Goal: Transaction & Acquisition: Purchase product/service

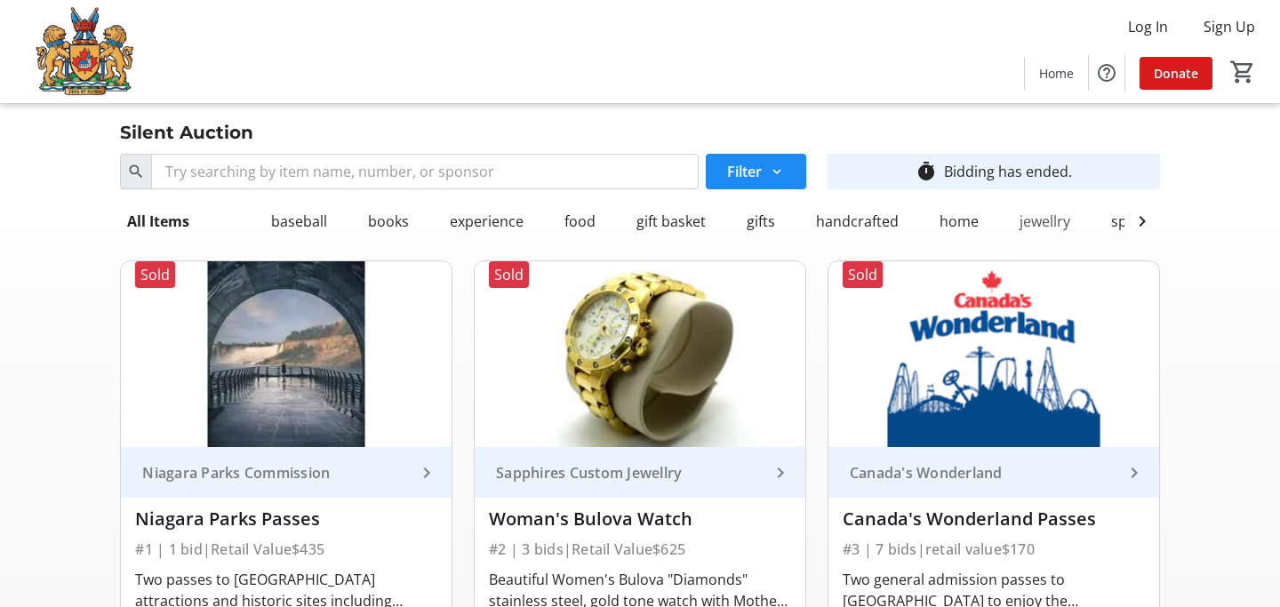
click at [1036, 220] on div "jewellry" at bounding box center [1045, 222] width 65 height 36
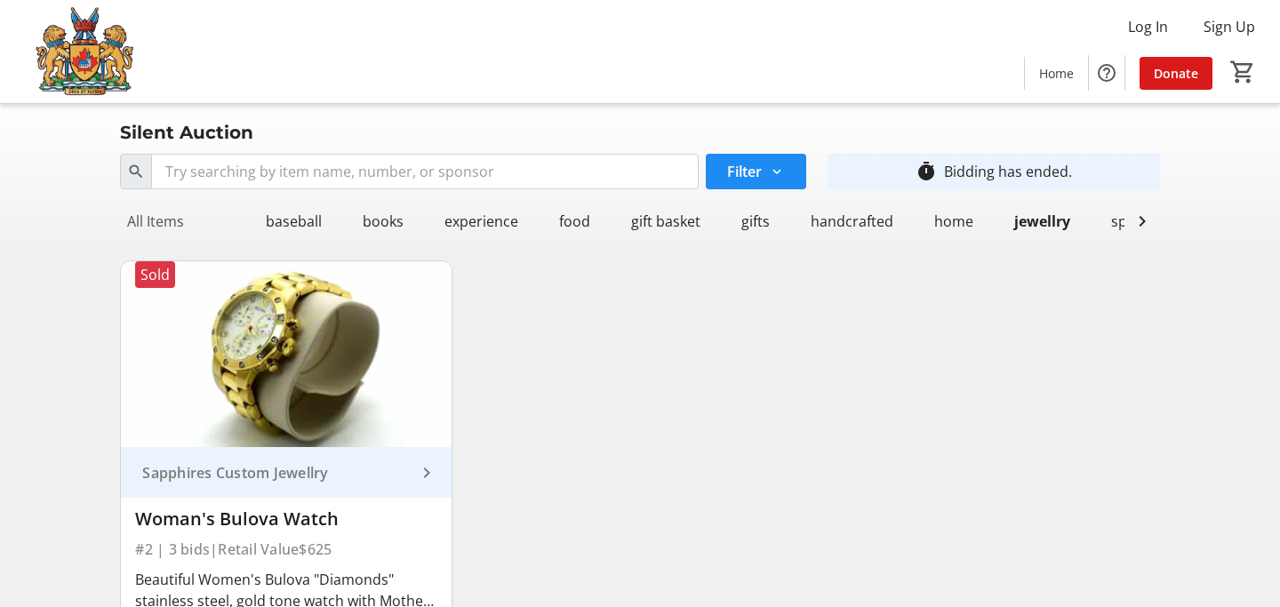
click at [162, 226] on div "All Items" at bounding box center [155, 222] width 71 height 36
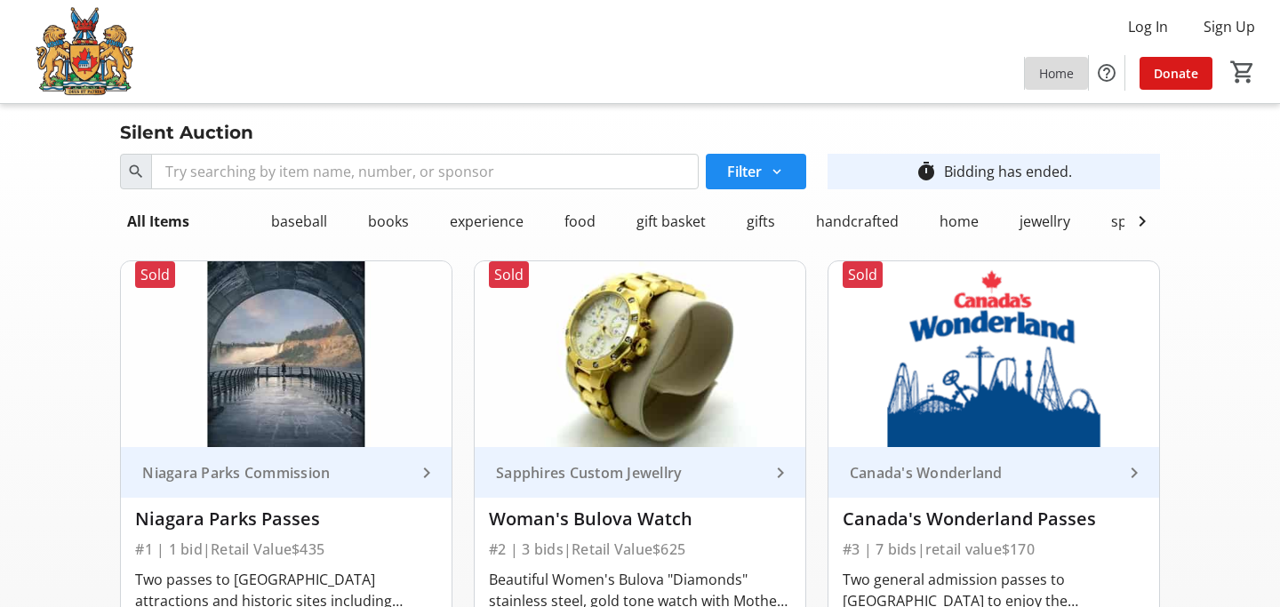
click at [1053, 75] on span "Home" at bounding box center [1056, 73] width 35 height 19
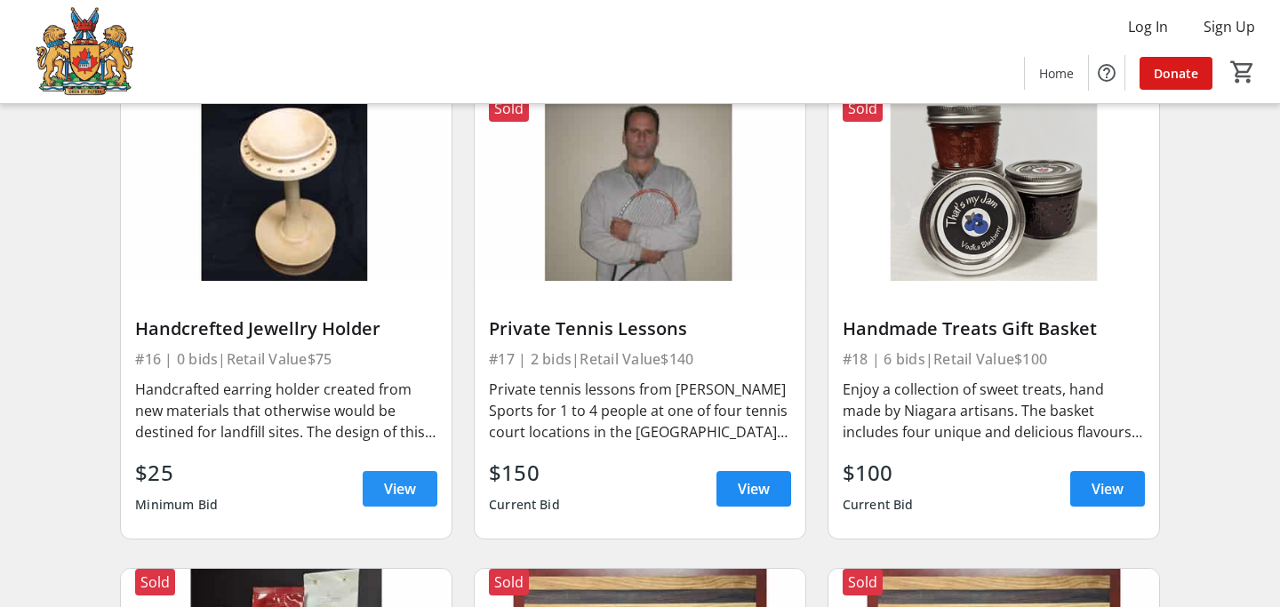
scroll to position [2094, 0]
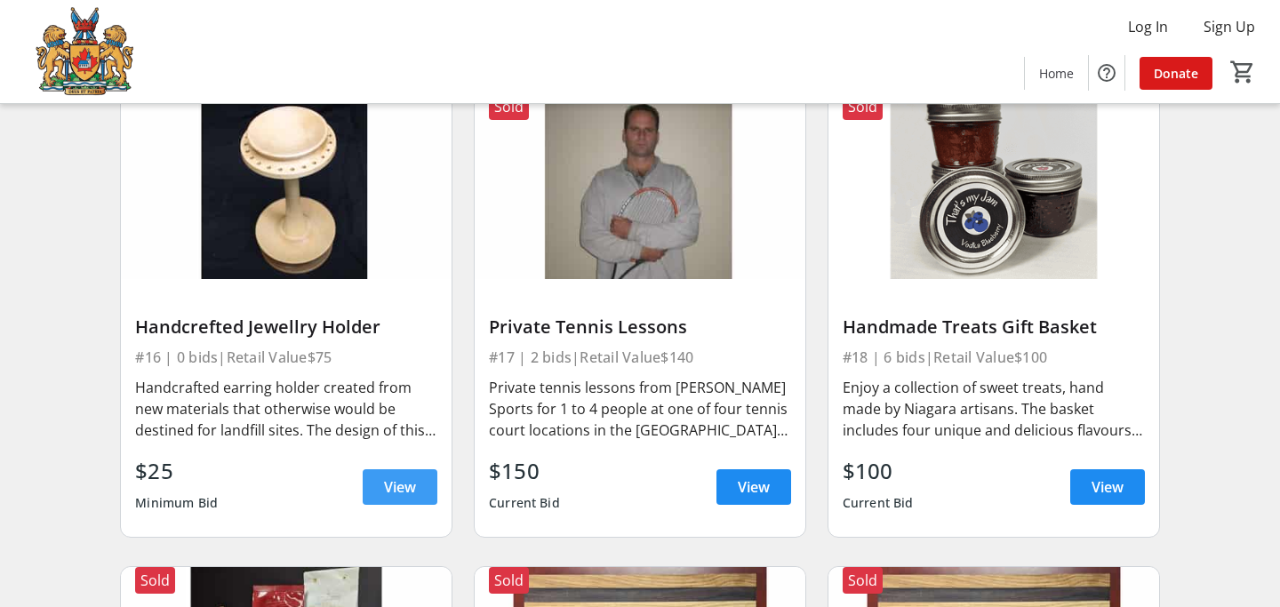
click at [389, 477] on span "View" at bounding box center [400, 487] width 32 height 21
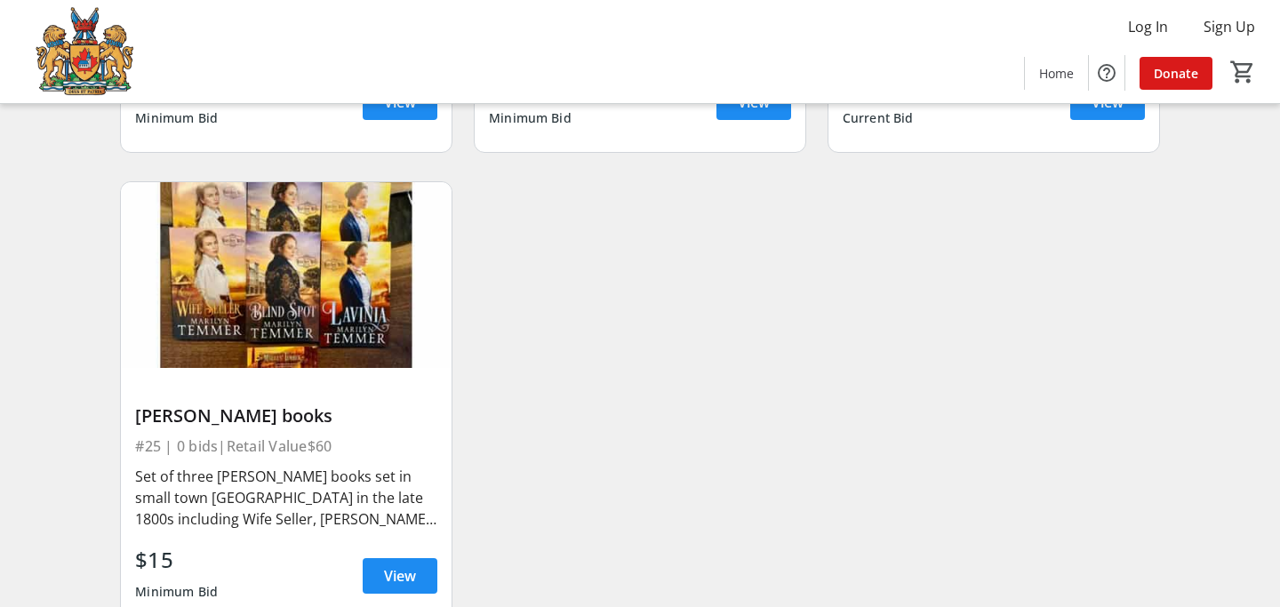
scroll to position [3956, 0]
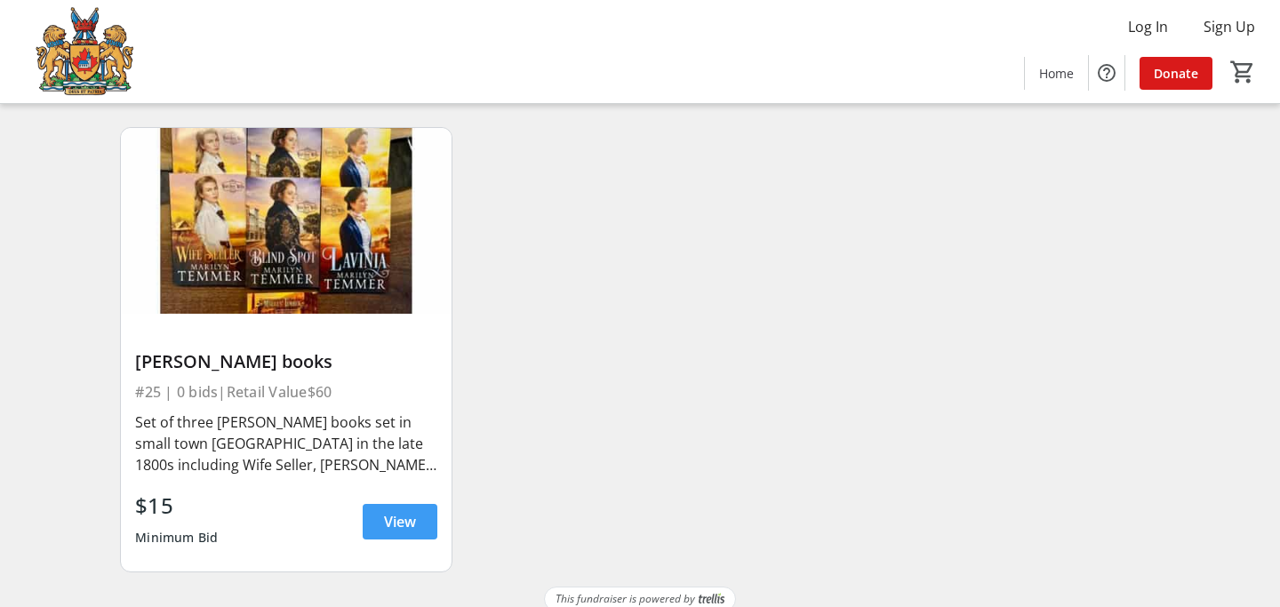
click at [402, 511] on span "View" at bounding box center [400, 521] width 32 height 21
